Goal: Check status: Check status

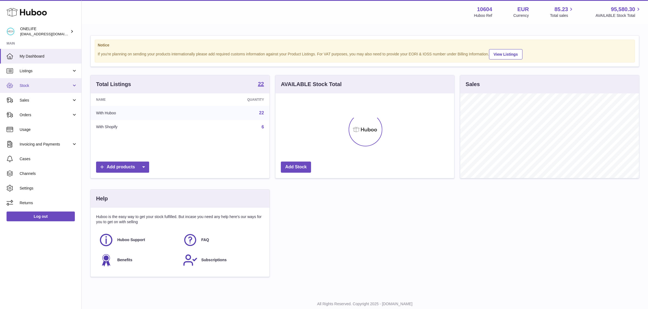
scroll to position [85, 179]
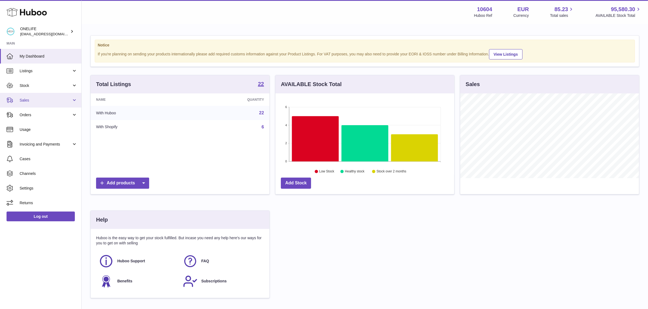
click at [48, 100] on span "Sales" at bounding box center [46, 100] width 52 height 5
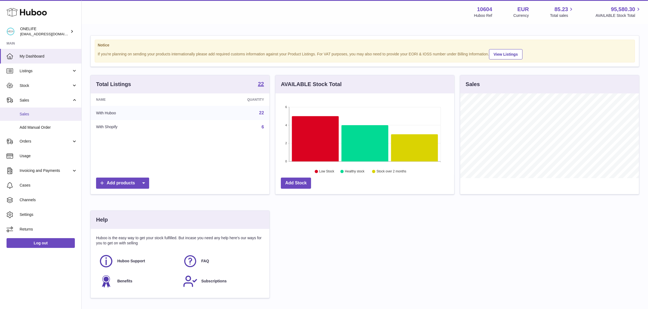
click at [44, 112] on span "Sales" at bounding box center [49, 114] width 58 height 5
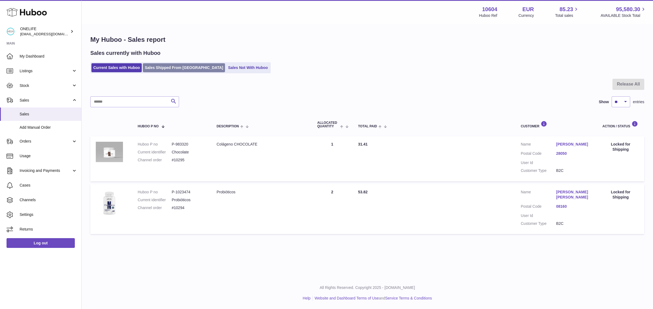
click at [172, 68] on link "Sales Shipped From [GEOGRAPHIC_DATA]" at bounding box center [184, 67] width 82 height 9
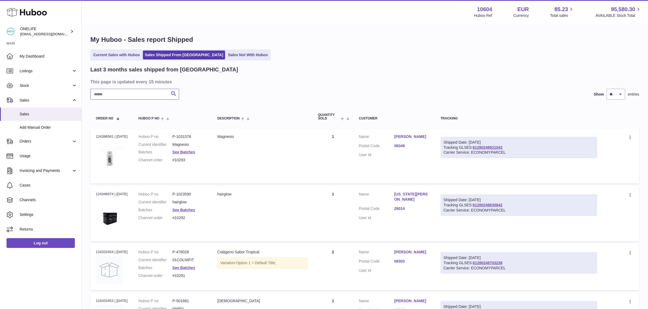
click at [149, 95] on input "text" at bounding box center [134, 94] width 89 height 11
paste input "*****"
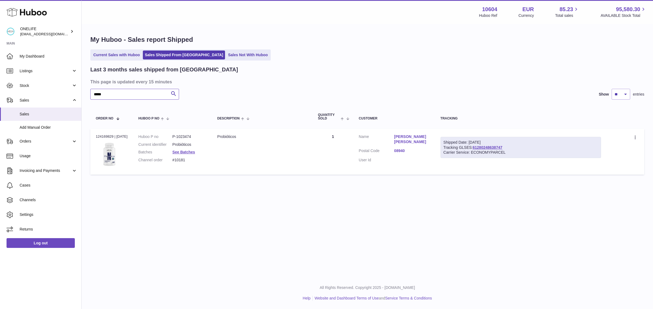
type input "*****"
drag, startPoint x: 513, startPoint y: 145, endPoint x: 475, endPoint y: 145, distance: 38.6
click at [475, 145] on div "Shipped Date: 8th Sep 2025 Tracking GLSES: 61280248638747 Carrier Service: ECON…" at bounding box center [520, 147] width 160 height 21
click at [403, 151] on link "08940" at bounding box center [411, 150] width 35 height 5
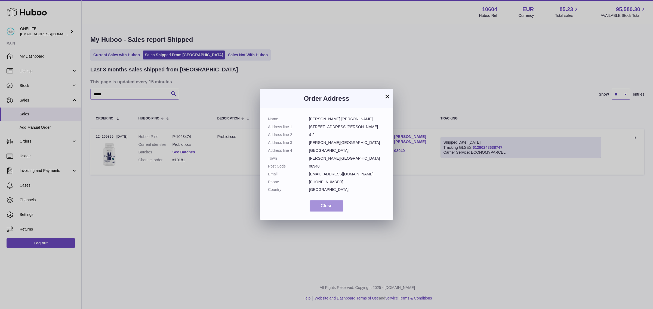
click at [332, 210] on button "Close" at bounding box center [326, 206] width 34 height 11
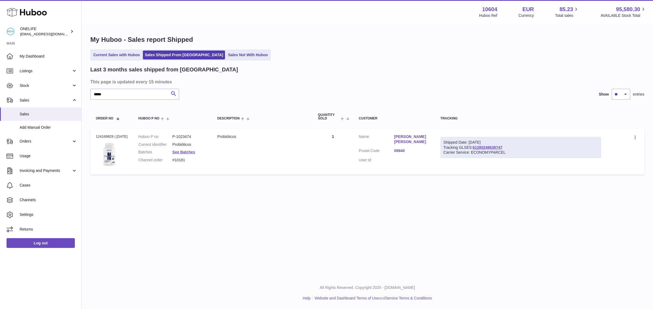
click at [538, 172] on td "Shipped Date: 8th Sep 2025 Tracking GLSES: 61280248638747 Carrier Service: ECON…" at bounding box center [520, 152] width 171 height 46
drag, startPoint x: 510, startPoint y: 148, endPoint x: 476, endPoint y: 150, distance: 34.0
click at [476, 150] on div "Shipped Date: 8th Sep 2025 Tracking GLSES: 61280248638747 Carrier Service: ECON…" at bounding box center [520, 147] width 160 height 21
copy link "61280248638747"
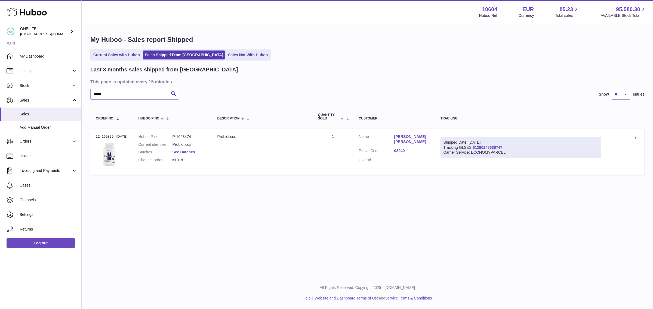
click at [497, 146] on link "61280248638747" at bounding box center [487, 147] width 30 height 4
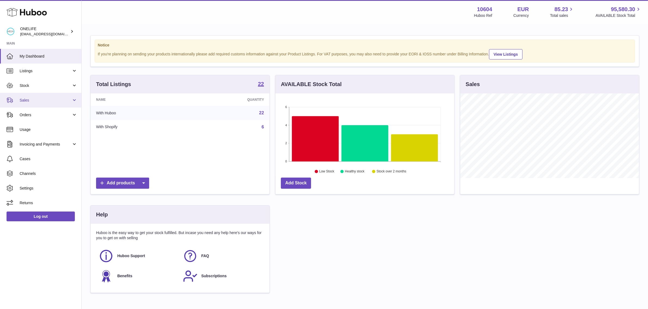
scroll to position [85, 179]
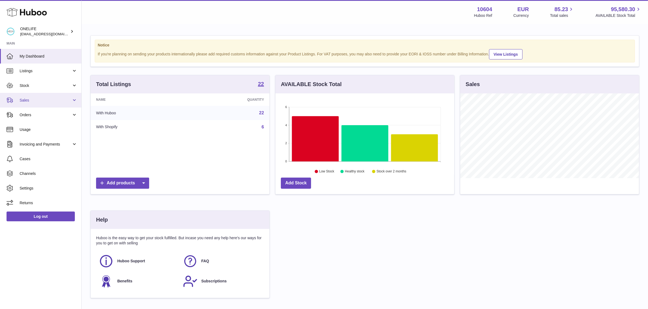
click at [55, 97] on link "Sales" at bounding box center [40, 100] width 81 height 15
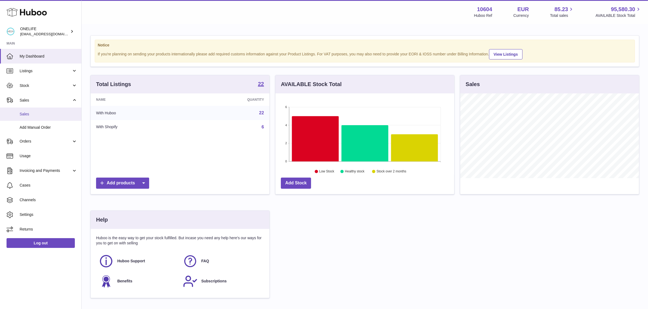
click at [54, 112] on span "Sales" at bounding box center [49, 114] width 58 height 5
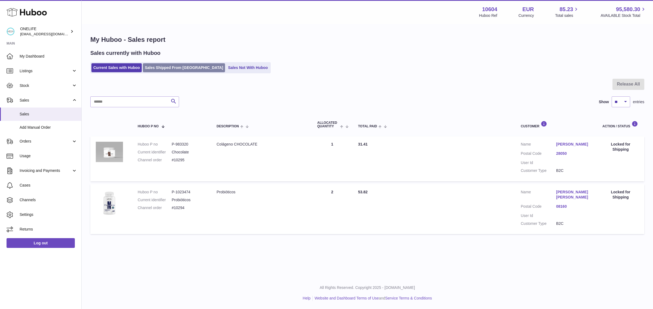
click at [159, 65] on link "Sales Shipped From [GEOGRAPHIC_DATA]" at bounding box center [184, 67] width 82 height 9
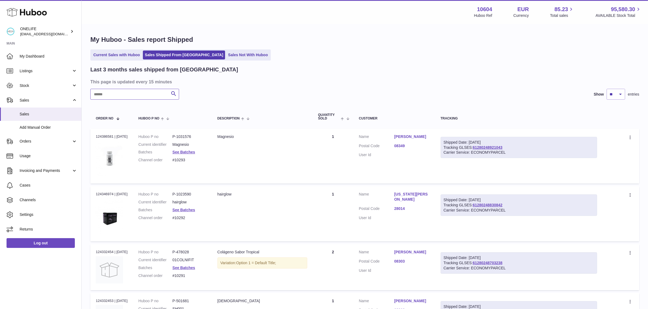
click at [124, 92] on input "text" at bounding box center [134, 94] width 89 height 11
paste input "*****"
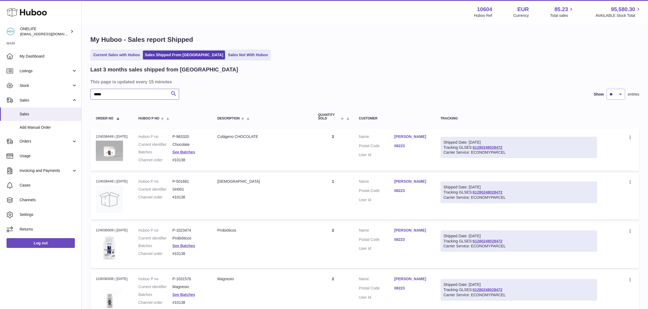
type input "*****"
drag, startPoint x: 513, startPoint y: 147, endPoint x: 477, endPoint y: 147, distance: 36.7
click at [477, 147] on div "Shipped Date: 4th Sep 2025 Tracking GLSES: 61280248028472 Carrier Service: ECON…" at bounding box center [518, 147] width 156 height 21
copy link "61280248028472"
